Goal: Task Accomplishment & Management: Manage account settings

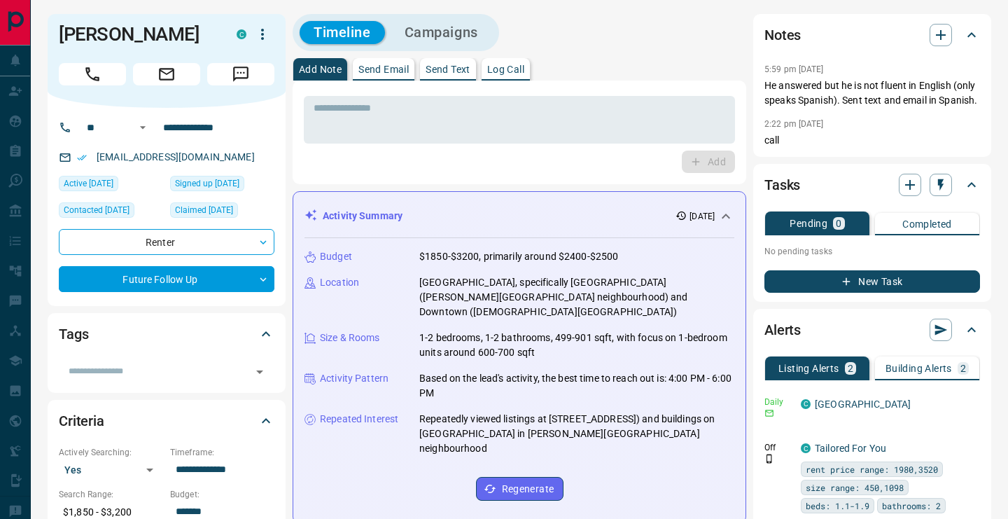
click at [267, 39] on icon "button" at bounding box center [262, 34] width 17 height 17
click at [685, 80] on div at bounding box center [504, 259] width 1008 height 519
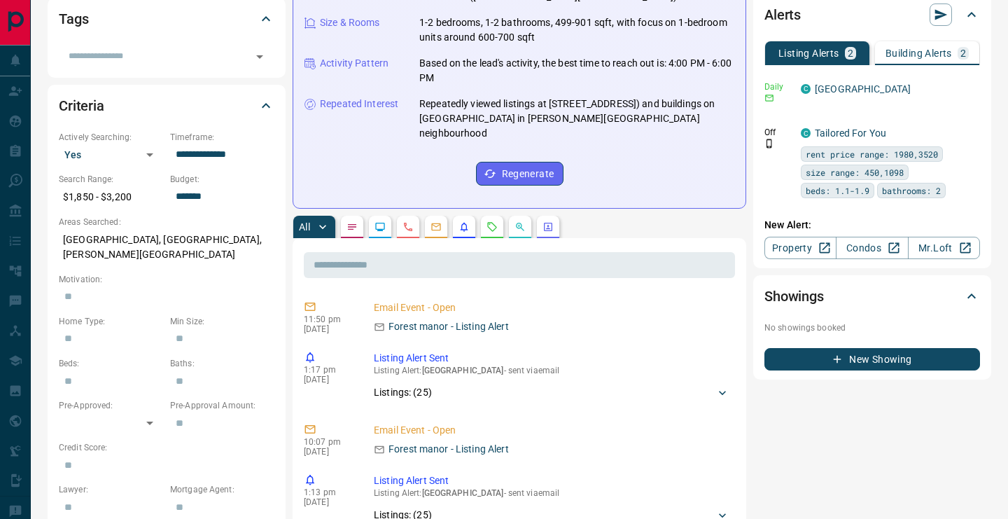
scroll to position [316, 0]
click at [975, 92] on icon "button" at bounding box center [970, 85] width 13 height 13
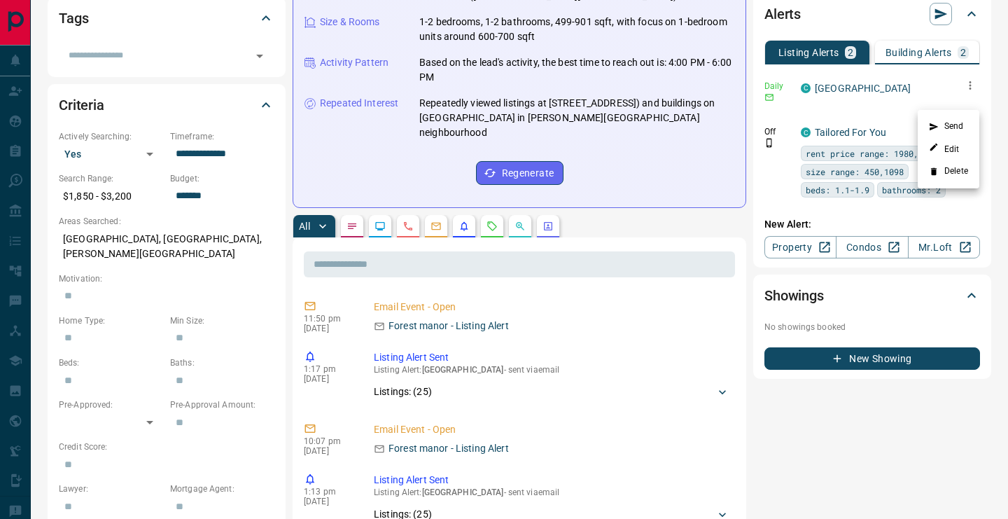
click at [956, 173] on li "Delete" at bounding box center [949, 171] width 62 height 22
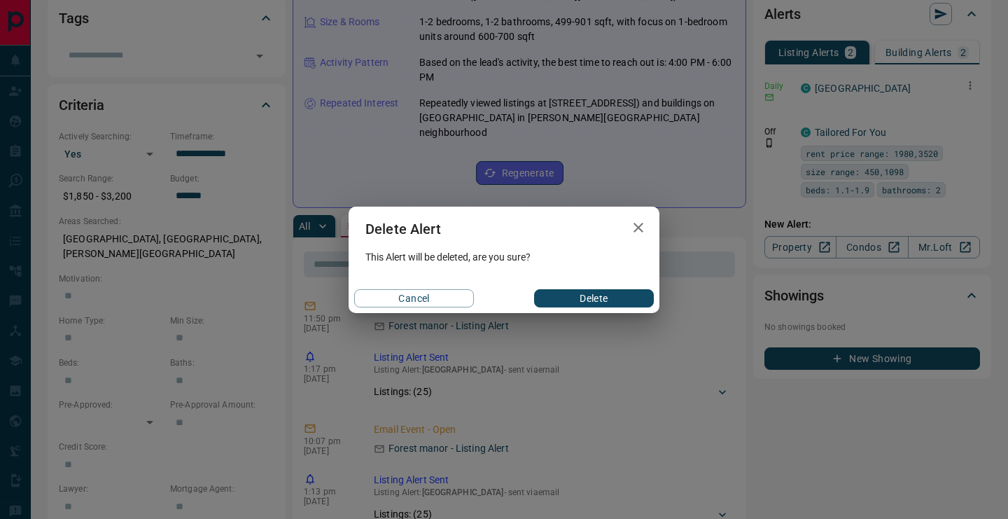
click at [575, 296] on button "Delete" at bounding box center [594, 298] width 120 height 18
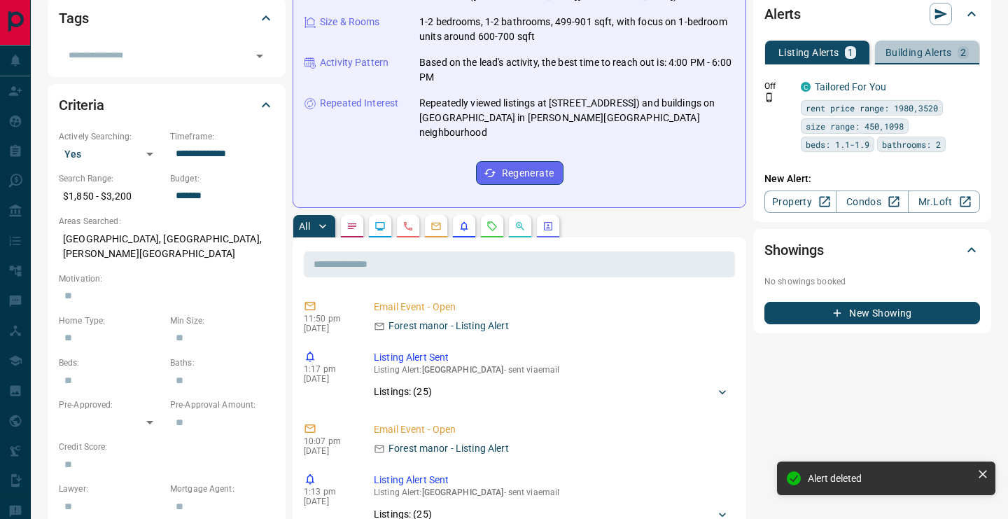
click at [933, 59] on div "Building Alerts 2" at bounding box center [927, 52] width 83 height 13
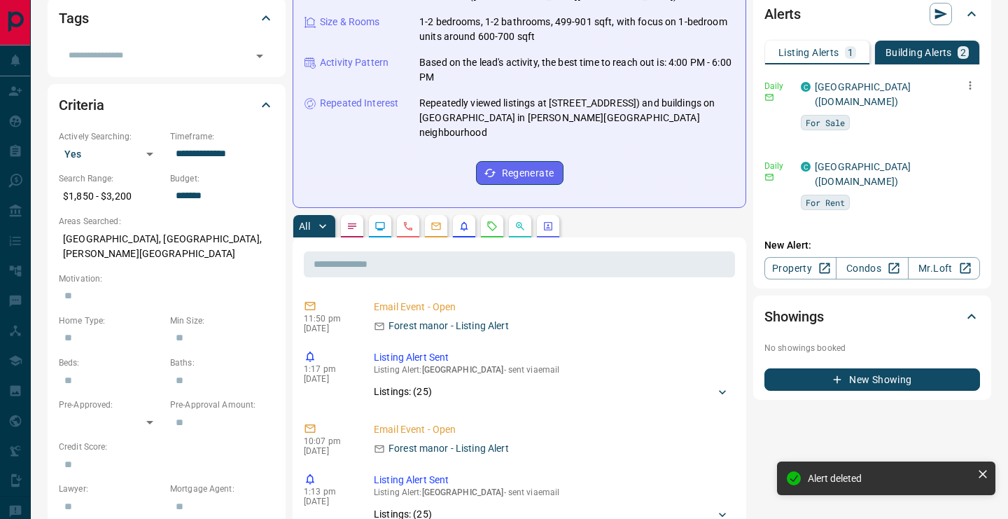
click at [972, 92] on icon "button" at bounding box center [970, 85] width 13 height 13
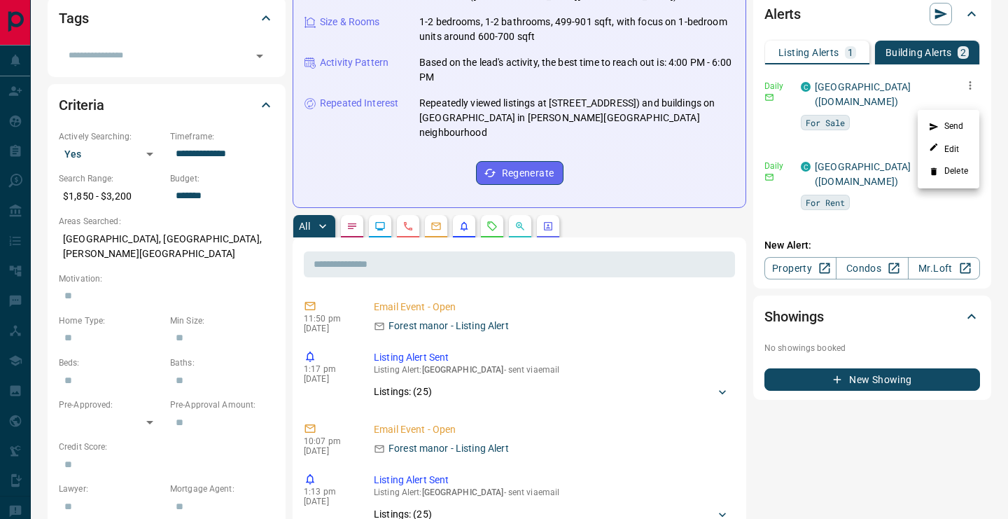
click at [961, 176] on li "Delete" at bounding box center [949, 171] width 62 height 22
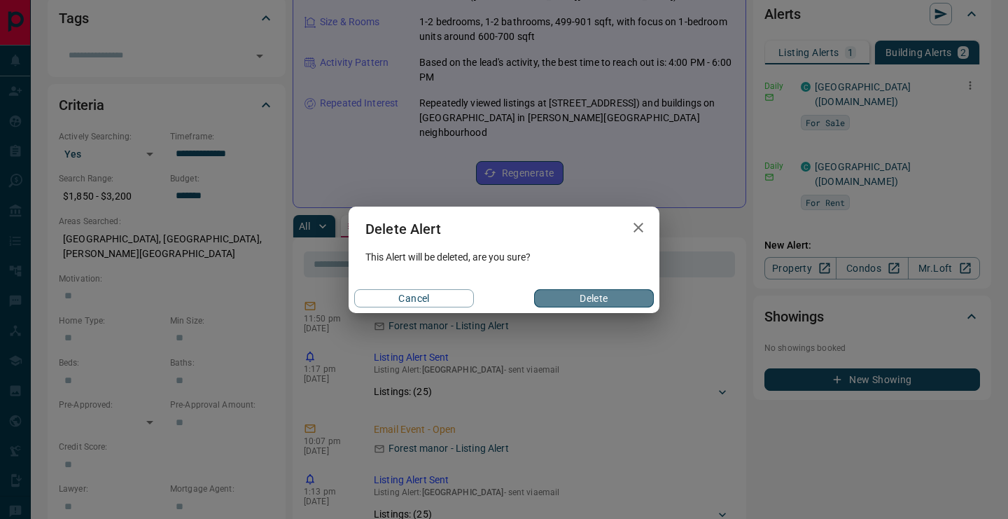
click at [620, 292] on button "Delete" at bounding box center [594, 298] width 120 height 18
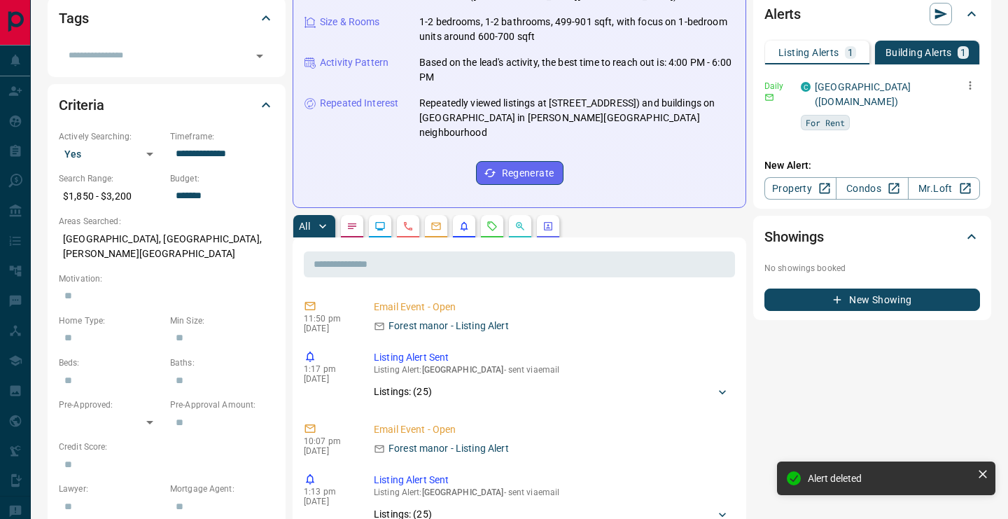
click at [968, 92] on icon "button" at bounding box center [970, 85] width 13 height 13
click at [946, 176] on li "Delete" at bounding box center [949, 171] width 62 height 22
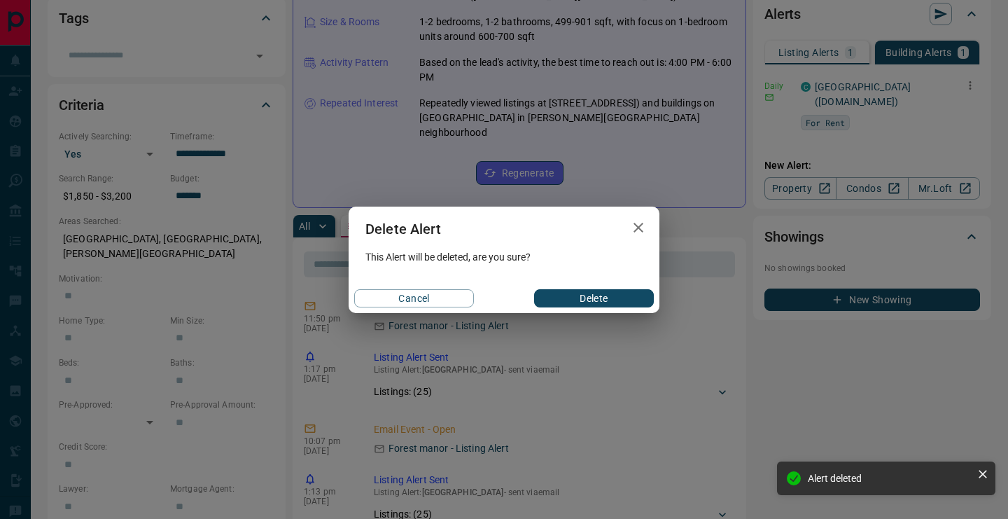
click at [585, 292] on button "Delete" at bounding box center [594, 298] width 120 height 18
